Goal: Information Seeking & Learning: Learn about a topic

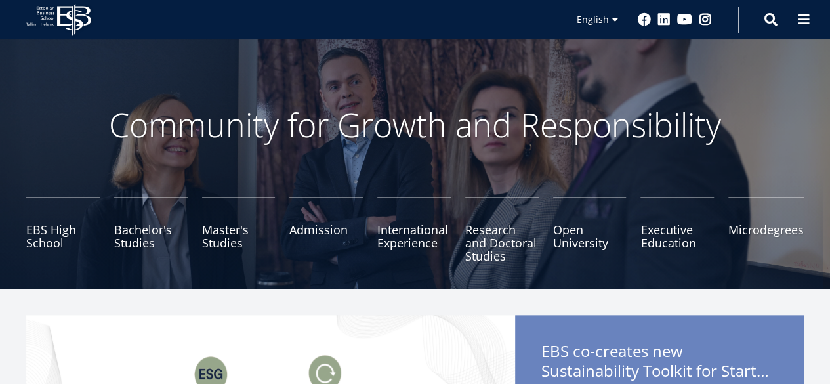
scroll to position [131, 0]
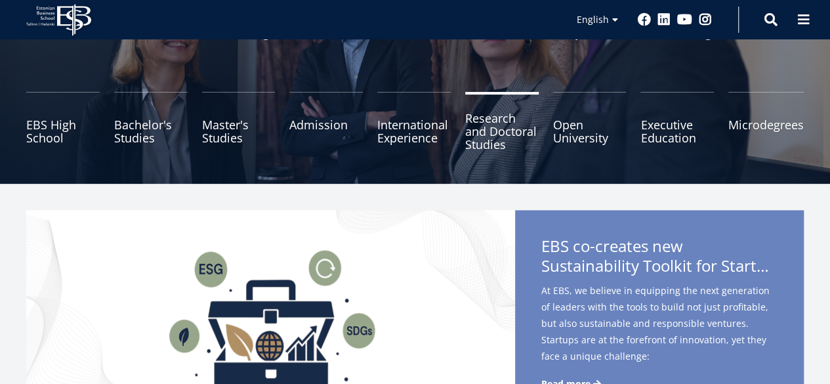
click at [483, 131] on link "Research and Doctoral Studies" at bounding box center [501, 125] width 73 height 66
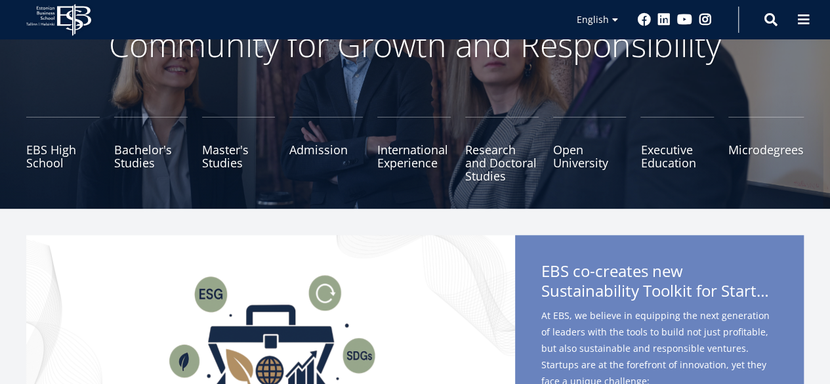
scroll to position [0, 0]
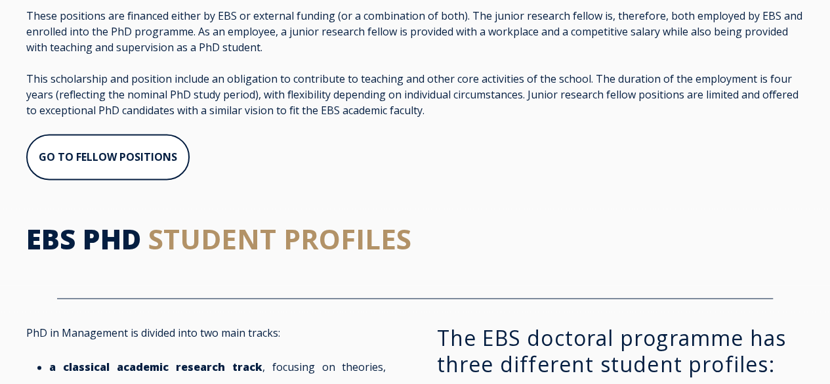
scroll to position [813, 0]
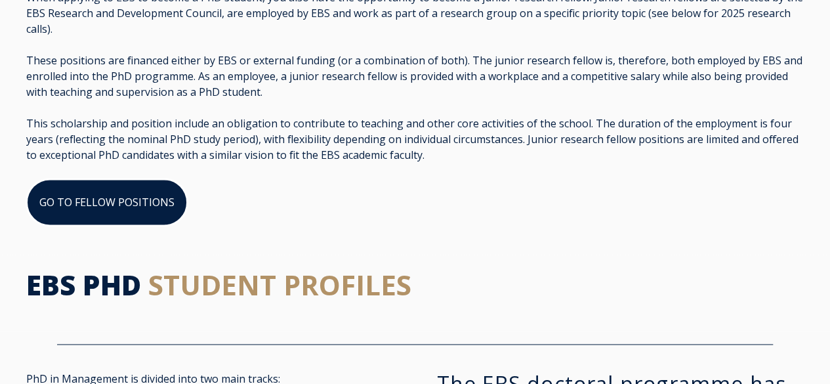
click at [96, 186] on link "GO TO FELLOW POSITIONS" at bounding box center [106, 201] width 161 height 47
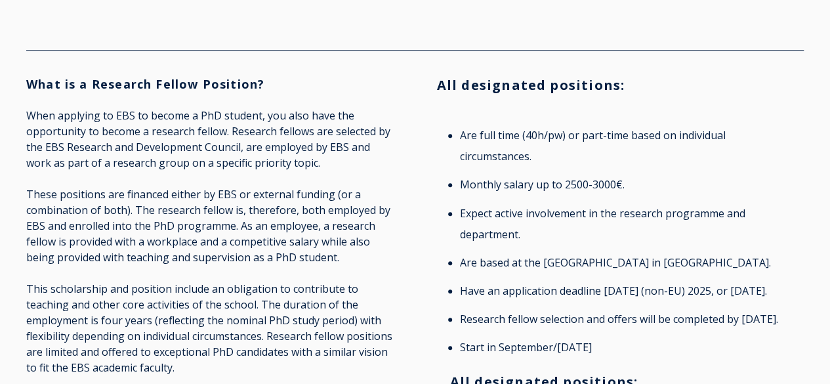
scroll to position [2508, 0]
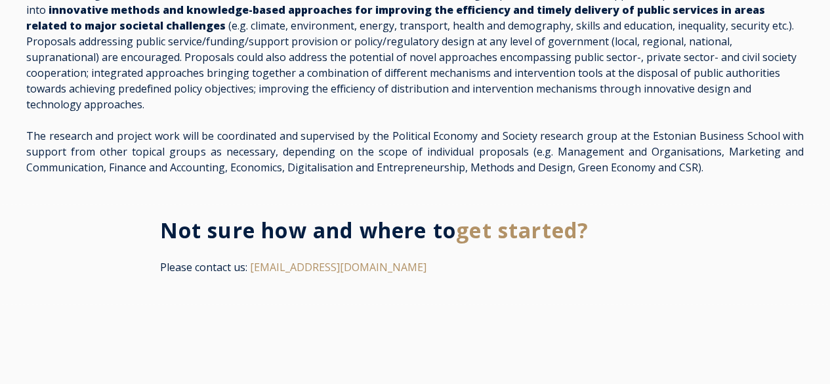
click at [522, 175] on p "The research and project work will be coordinated and supervised by the Politic…" at bounding box center [414, 151] width 777 height 47
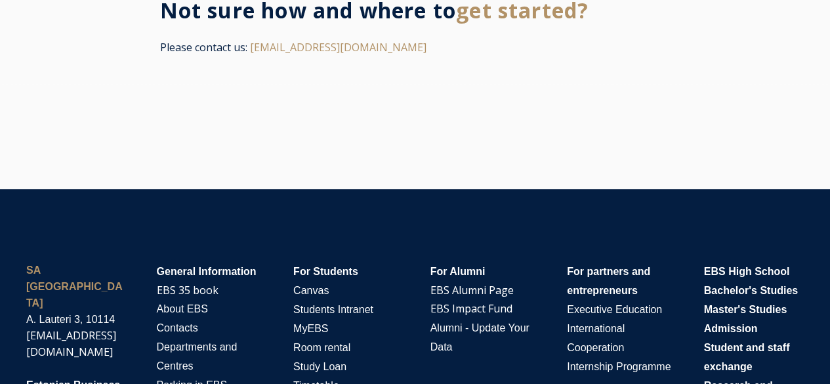
scroll to position [2755, 0]
